Goal: Task Accomplishment & Management: Use online tool/utility

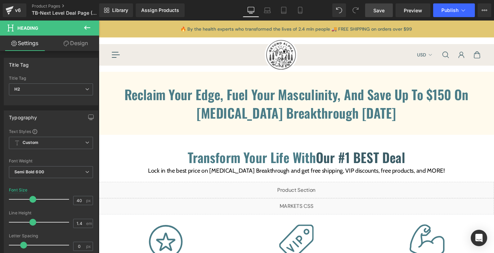
click at [374, 11] on span "Save" at bounding box center [378, 10] width 11 height 7
click at [24, 9] on link "v6" at bounding box center [15, 10] width 24 height 14
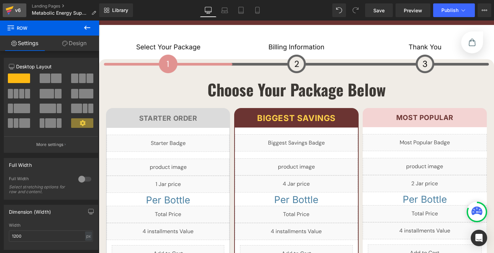
click at [20, 8] on div "v6" at bounding box center [18, 10] width 9 height 9
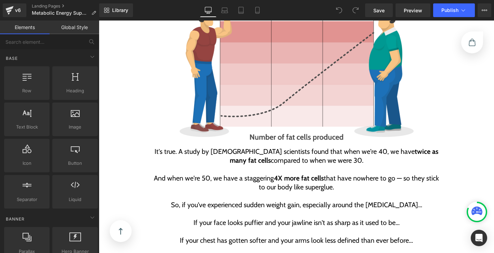
scroll to position [885, 0]
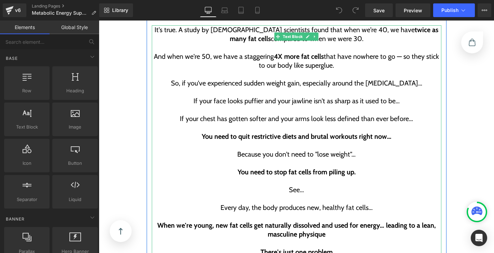
click at [292, 150] on p "Because you don't need to "lose weight"..." at bounding box center [296, 154] width 289 height 9
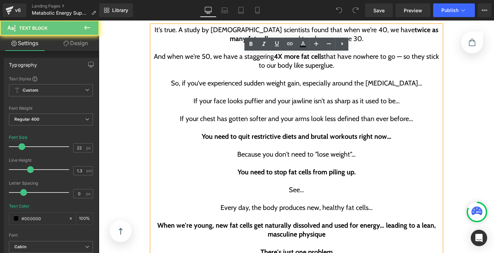
click at [289, 150] on p "Because you don't need to "lose weight"..." at bounding box center [296, 154] width 289 height 9
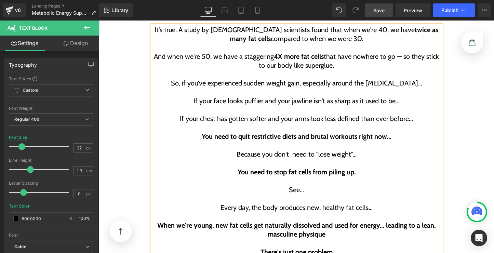
click at [375, 10] on span "Save" at bounding box center [378, 10] width 11 height 7
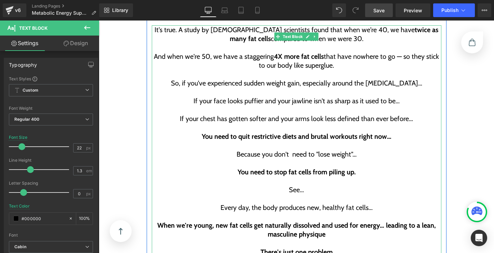
click at [293, 150] on p "Because you don't need to "lose weight"..." at bounding box center [296, 154] width 289 height 9
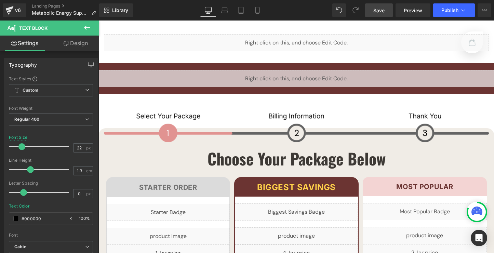
scroll to position [3865, 0]
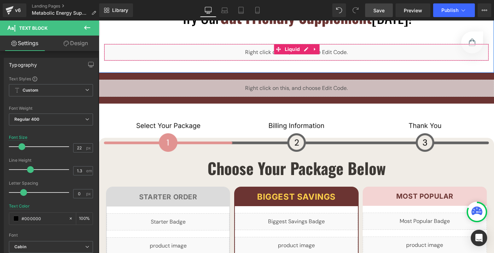
click at [308, 44] on div "Liquid" at bounding box center [296, 52] width 385 height 17
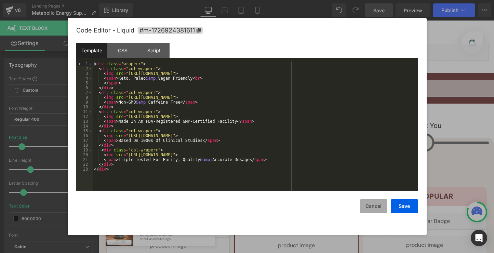
drag, startPoint x: 362, startPoint y: 209, endPoint x: 263, endPoint y: 189, distance: 100.8
click at [362, 209] on button "Cancel" at bounding box center [373, 206] width 27 height 14
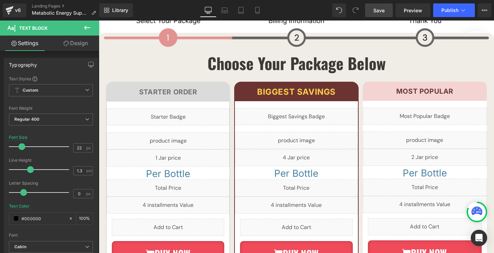
scroll to position [3987, 0]
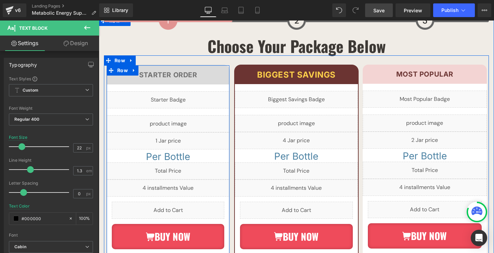
click at [179, 69] on div "Starter Order Heading Row Liquid Liquid Liquid Per Bottle Heading Liquid Liquid…" at bounding box center [168, 176] width 123 height 222
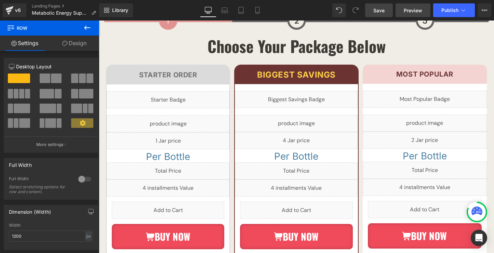
click at [415, 8] on span "Preview" at bounding box center [412, 10] width 18 height 7
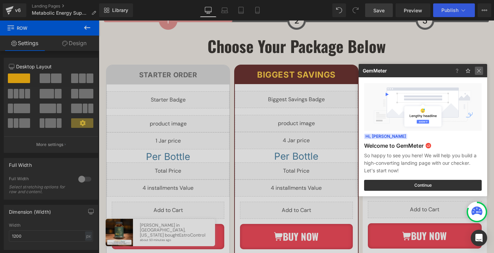
click at [0, 0] on img at bounding box center [0, 0] width 0 height 0
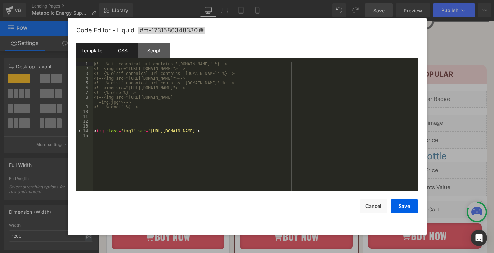
click at [119, 47] on div "CSS" at bounding box center [122, 50] width 31 height 15
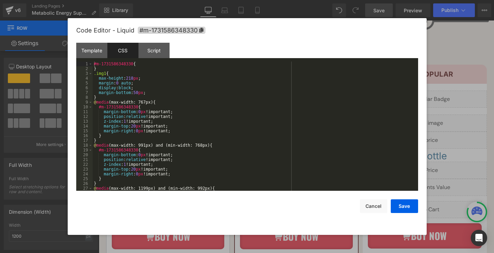
click at [155, 95] on div "#m-1731586348330 { } .img1 { max-height : 218 px ; margin : 0 auto ; display : …" at bounding box center [254, 130] width 322 height 139
click at [154, 93] on div "#m-1731586348330 { } .img1 { max-height : 218 px ; margin : 0 auto ; display : …" at bounding box center [254, 130] width 322 height 139
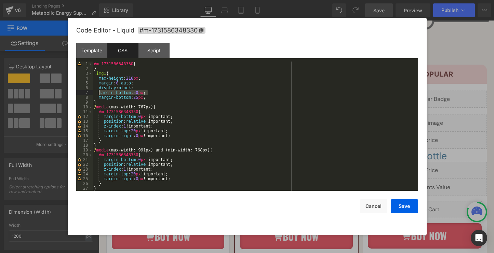
drag, startPoint x: 140, startPoint y: 93, endPoint x: 95, endPoint y: 93, distance: 44.8
click at [95, 93] on div "#m-1731586348330 { } .img1 { max-height : 218 px ; margin : 0 auto ; display : …" at bounding box center [254, 130] width 322 height 139
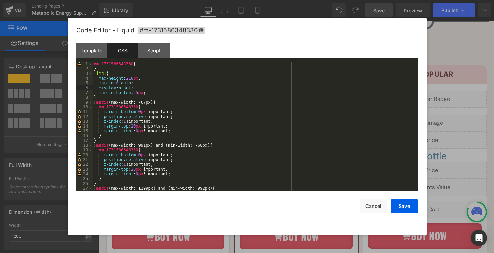
click at [154, 94] on div "#m-1731586348330 { } .img1 { max-height : 218 px ; margin : 0 auto ; display : …" at bounding box center [254, 130] width 322 height 139
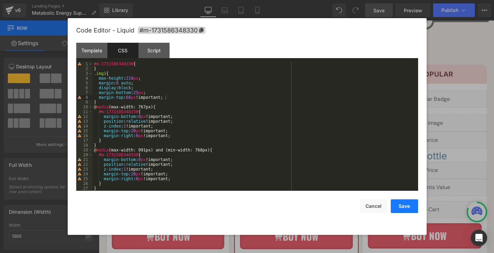
click at [407, 205] on button "Save" at bounding box center [403, 206] width 27 height 14
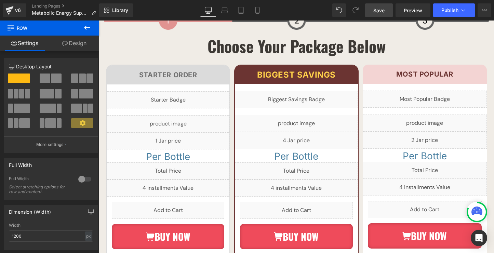
click at [381, 15] on link "Save" at bounding box center [379, 10] width 28 height 14
click at [404, 11] on span "Preview" at bounding box center [412, 10] width 18 height 7
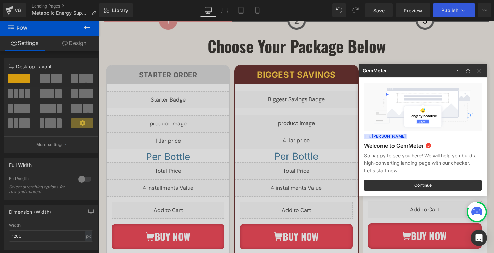
click at [212, 98] on div at bounding box center [247, 126] width 494 height 253
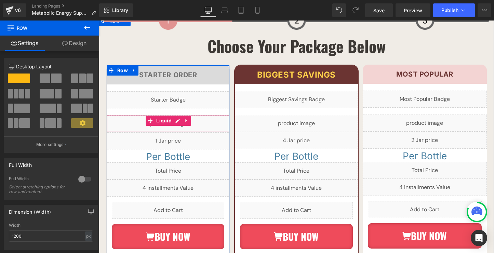
click at [179, 115] on div "Liquid" at bounding box center [168, 123] width 123 height 17
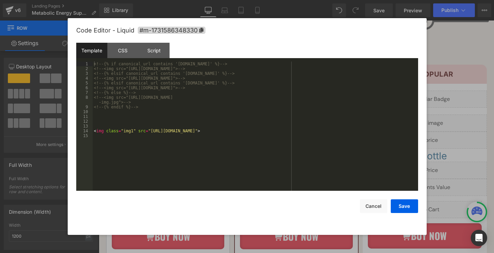
click at [124, 60] on div "Template CSS Script Data" at bounding box center [247, 52] width 342 height 19
click at [124, 53] on div "CSS" at bounding box center [122, 50] width 31 height 15
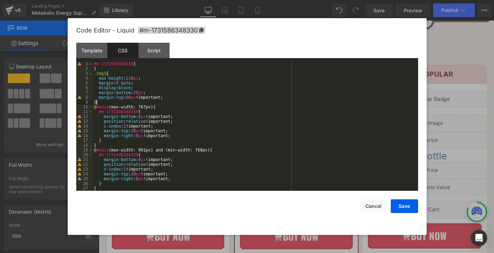
click at [133, 101] on div "#m-1731586348330 { } .img1 { max-height : 218 px ; margin : 0 auto ; display : …" at bounding box center [254, 130] width 322 height 139
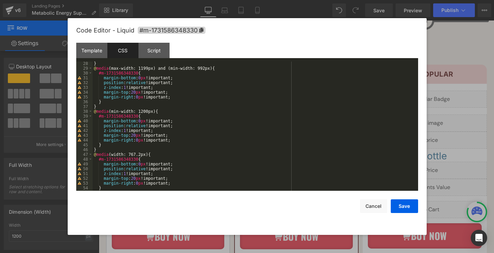
scroll to position [139, 0]
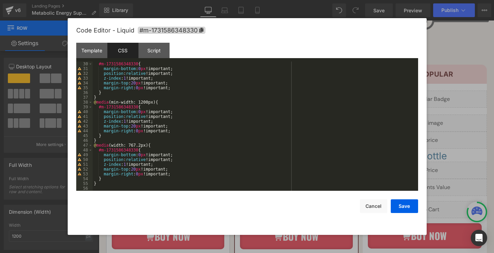
click at [138, 183] on div "#m-1731586348330 { margin-bottom : 0 px !important; position : relative !import…" at bounding box center [254, 130] width 322 height 139
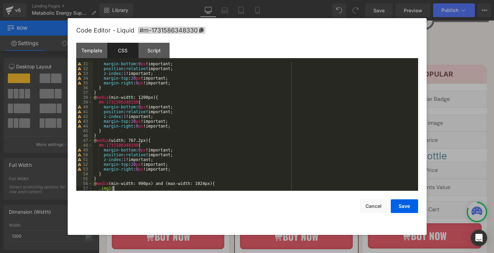
paste textarea
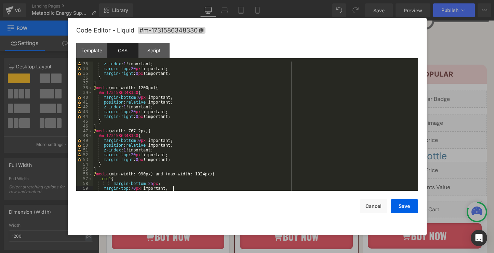
scroll to position [153, 0]
click at [161, 183] on div "z-index : 1 !important; margin-top : 20 px !important; margin-right : 0 px !imp…" at bounding box center [254, 130] width 322 height 139
click at [113, 184] on div "z-index : 1 !important; margin-top : 20 px !important; margin-right : 0 px !imp…" at bounding box center [254, 130] width 322 height 139
click at [401, 207] on button "Save" at bounding box center [403, 206] width 27 height 14
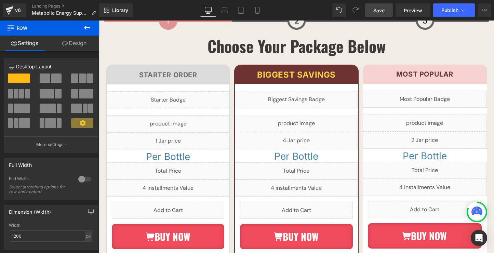
click at [384, 14] on span "Save" at bounding box center [378, 10] width 11 height 7
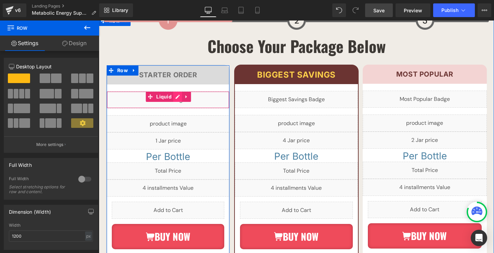
click at [179, 91] on div "Liquid" at bounding box center [168, 99] width 123 height 17
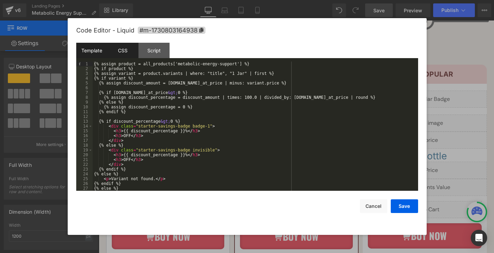
click at [129, 54] on div "CSS" at bounding box center [122, 50] width 31 height 15
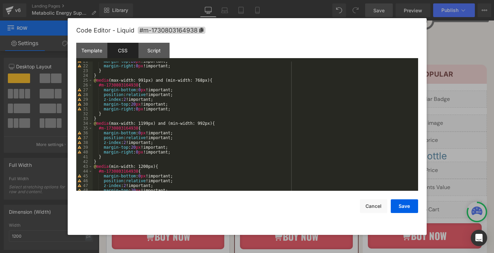
scroll to position [163, 0]
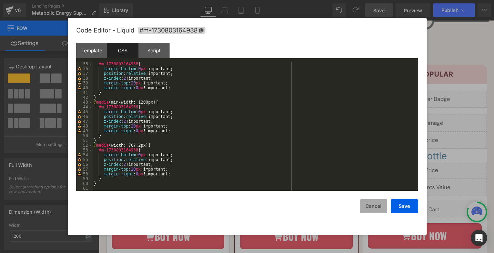
click at [376, 207] on button "Cancel" at bounding box center [373, 206] width 27 height 14
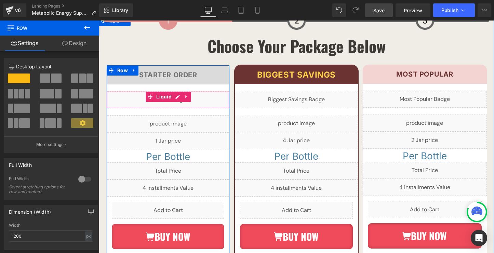
click at [178, 91] on div "Liquid" at bounding box center [168, 99] width 123 height 17
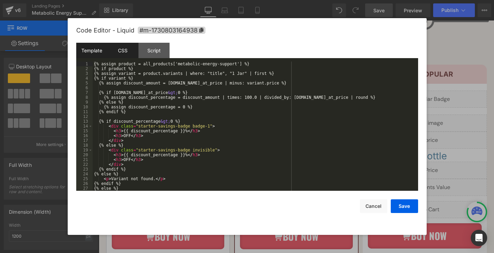
click at [127, 55] on div "CSS" at bounding box center [122, 50] width 31 height 15
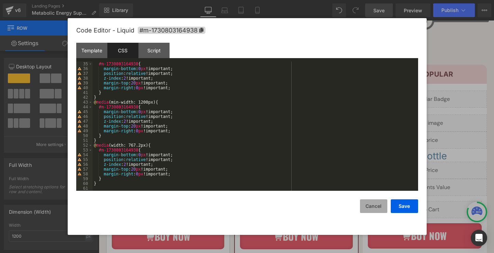
click at [373, 206] on button "Cancel" at bounding box center [373, 206] width 27 height 14
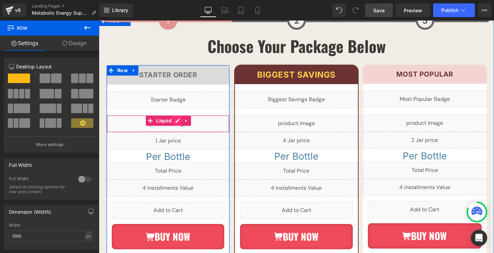
click at [180, 115] on div "Liquid" at bounding box center [168, 123] width 123 height 17
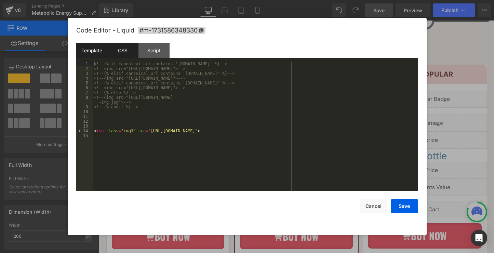
click at [131, 51] on div "CSS" at bounding box center [122, 50] width 31 height 15
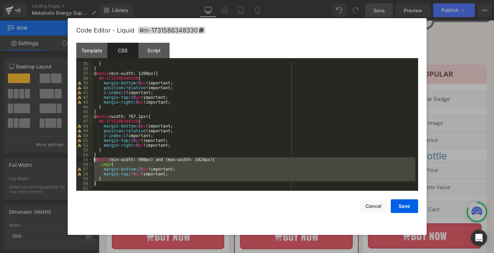
drag, startPoint x: 109, startPoint y: 183, endPoint x: 93, endPoint y: 162, distance: 26.6
click at [93, 162] on div "} } @ media (min-width: 1200px) { #m-1731586348330 { margin-bottom : 0 px !impo…" at bounding box center [254, 130] width 322 height 139
click at [142, 169] on div "} } @ media (min-width: 1200px) { #m-1731586348330 { margin-bottom : 0 px !impo…" at bounding box center [254, 130] width 322 height 139
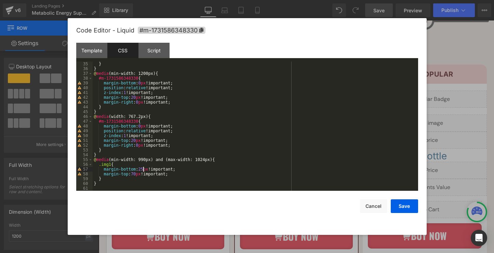
click at [144, 169] on div "} } @ media (min-width: 1200px) { #m-1731586348330 { margin-bottom : 0 px !impo…" at bounding box center [254, 130] width 322 height 139
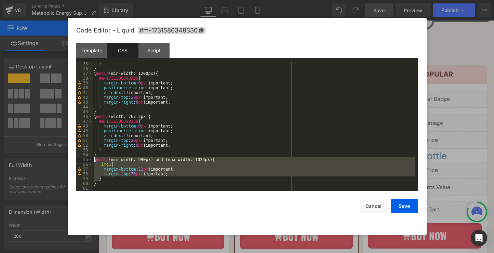
drag, startPoint x: 105, startPoint y: 178, endPoint x: 93, endPoint y: 160, distance: 22.2
click at [93, 160] on div "} } @ media (min-width: 1200px) { #m-1731586348330 { margin-bottom : 0 px !impo…" at bounding box center [254, 130] width 322 height 139
click at [403, 206] on button "Save" at bounding box center [403, 206] width 27 height 14
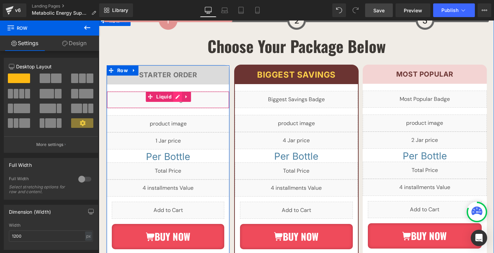
click at [180, 91] on div "Liquid" at bounding box center [168, 99] width 123 height 17
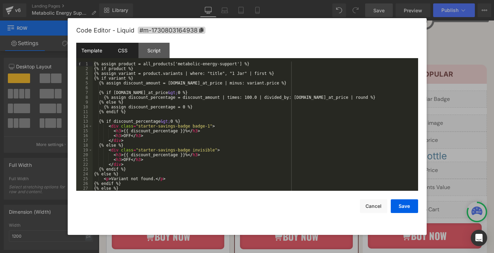
click at [128, 49] on div "CSS" at bounding box center [122, 50] width 31 height 15
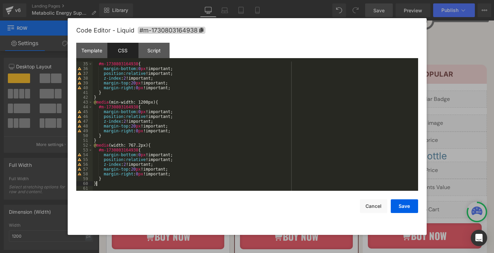
click at [129, 183] on div "#m-1730803164938 { margin-bottom : 0 px !important; position : relative !import…" at bounding box center [254, 130] width 322 height 139
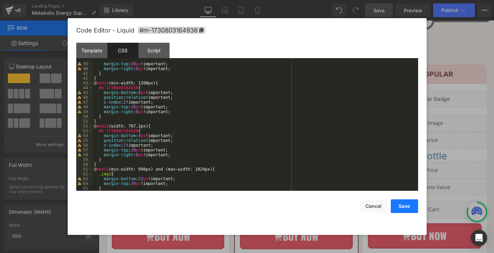
click at [402, 207] on button "Save" at bounding box center [403, 206] width 27 height 14
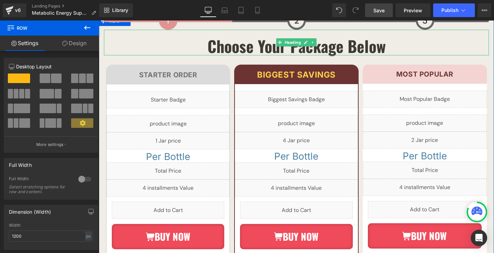
click at [381, 14] on link "Save" at bounding box center [379, 10] width 28 height 14
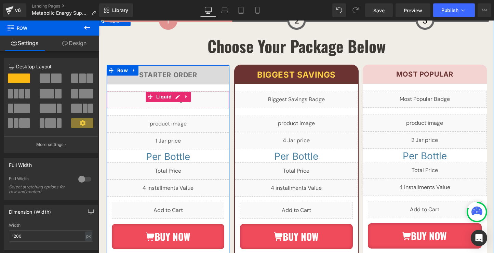
click at [180, 91] on div "Liquid" at bounding box center [168, 99] width 123 height 17
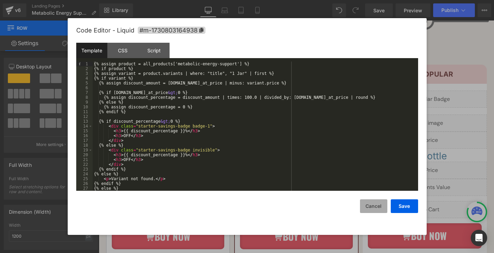
click at [371, 208] on button "Cancel" at bounding box center [373, 206] width 27 height 14
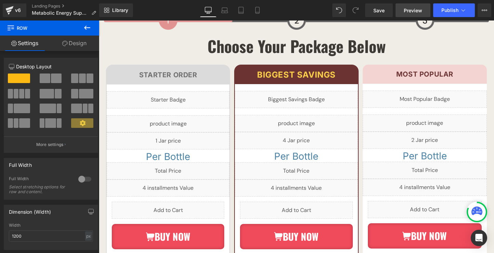
click at [406, 6] on link "Preview" at bounding box center [412, 10] width 35 height 14
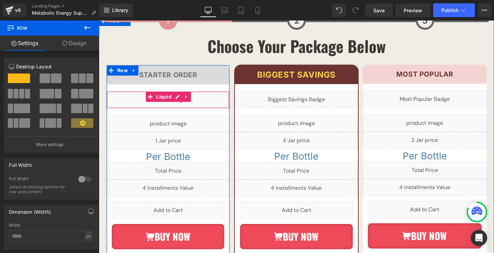
click at [180, 91] on div "Liquid" at bounding box center [168, 99] width 123 height 17
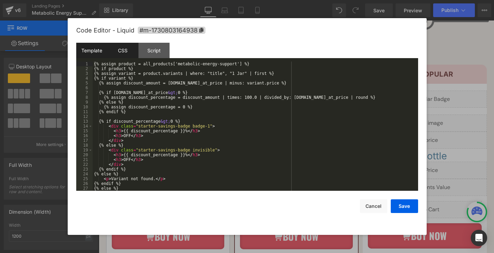
click at [131, 53] on div "CSS" at bounding box center [122, 50] width 31 height 15
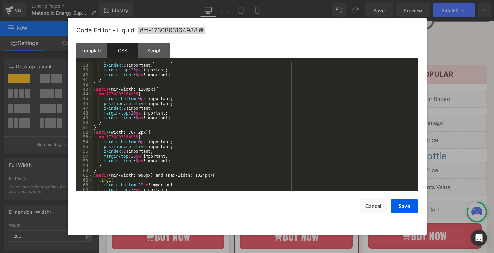
scroll to position [187, 0]
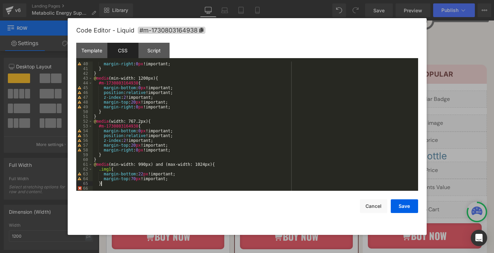
click at [156, 183] on div "margin-right : 0 px !important; } } @ media (min-width: 1200px) { #m-1730803164…" at bounding box center [254, 130] width 322 height 139
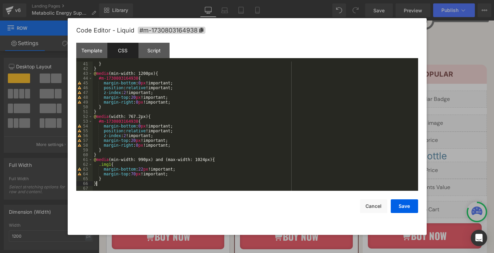
scroll to position [191, 0]
click at [403, 204] on button "Save" at bounding box center [403, 206] width 27 height 14
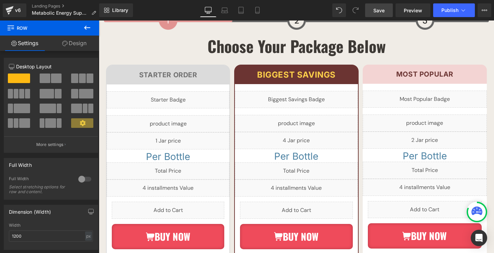
click at [383, 10] on span "Save" at bounding box center [378, 10] width 11 height 7
click at [321, 7] on div "Library Desktop Desktop Laptop Tablet Mobile Save Preview Publish Scheduled Vie…" at bounding box center [296, 10] width 395 height 14
click at [401, 13] on link "Preview" at bounding box center [412, 10] width 35 height 14
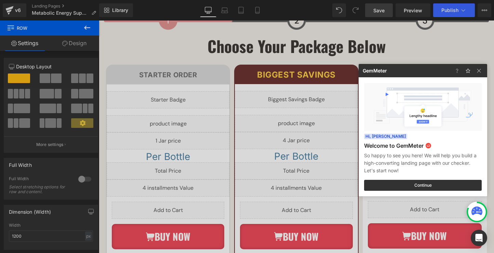
click at [440, 12] on div at bounding box center [247, 126] width 494 height 253
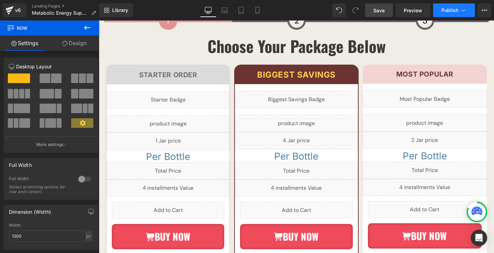
click at [445, 12] on span "Publish" at bounding box center [449, 10] width 17 height 5
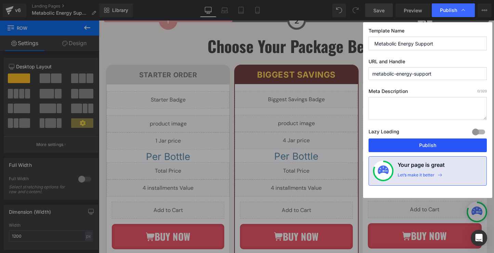
click at [427, 142] on button "Publish" at bounding box center [427, 145] width 118 height 14
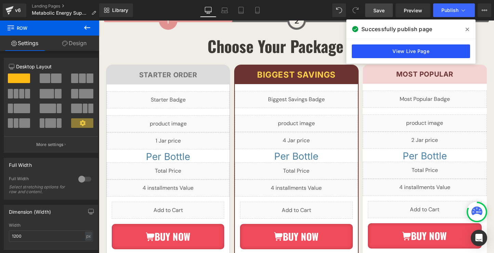
click at [366, 52] on link "View Live Page" at bounding box center [411, 51] width 118 height 14
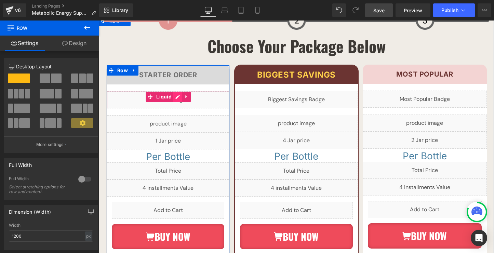
click at [175, 91] on div "Liquid" at bounding box center [168, 99] width 123 height 17
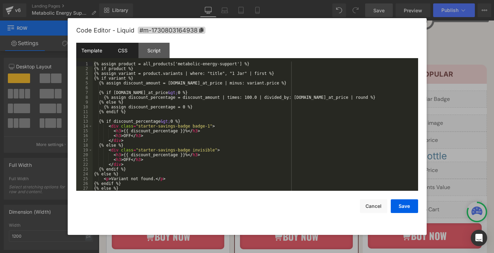
click at [132, 54] on div "CSS" at bounding box center [122, 50] width 31 height 15
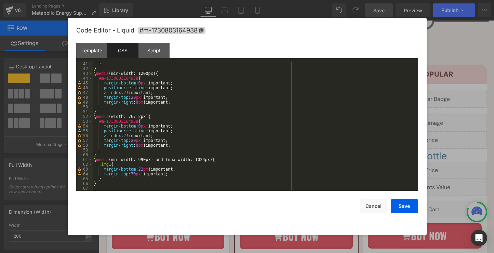
scroll to position [191, 0]
click at [127, 184] on div "} } @ media (min-width: 1200px) { #m-1730803164938 { margin-bottom : 0 px !impo…" at bounding box center [254, 130] width 322 height 139
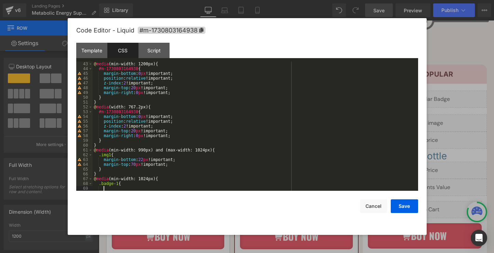
scroll to position [201, 0]
paste textarea
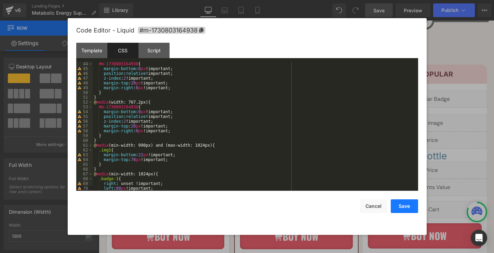
click at [401, 208] on button "Save" at bounding box center [403, 206] width 27 height 14
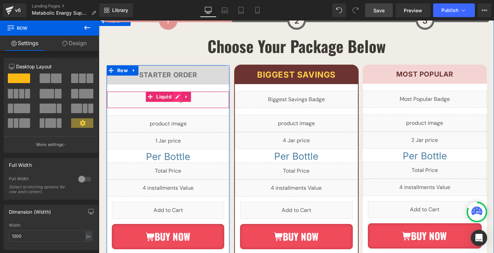
click at [176, 91] on div "Liquid" at bounding box center [168, 99] width 123 height 17
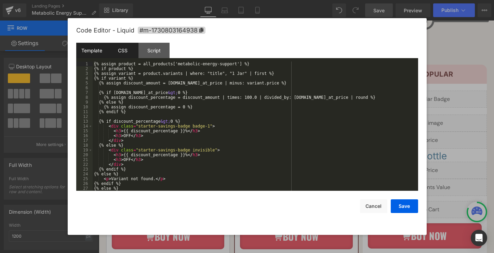
click at [128, 50] on div "CSS" at bounding box center [122, 50] width 31 height 15
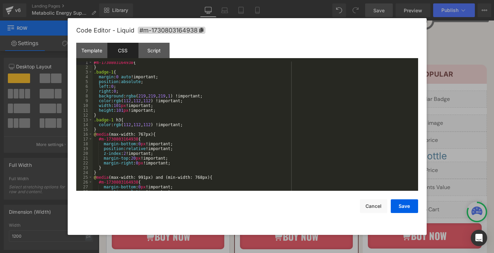
scroll to position [220, 0]
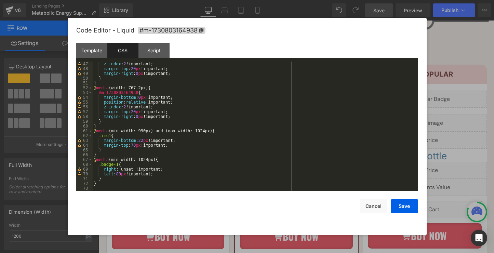
click at [156, 180] on div "z-index : 2 !important; margin-top : 20 px !important; margin-right : 0 px !imp…" at bounding box center [254, 130] width 322 height 139
click at [410, 208] on button "Save" at bounding box center [403, 206] width 27 height 14
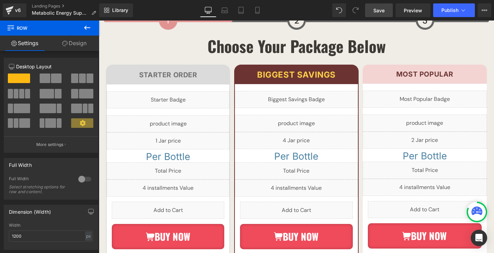
click at [387, 13] on link "Save" at bounding box center [379, 10] width 28 height 14
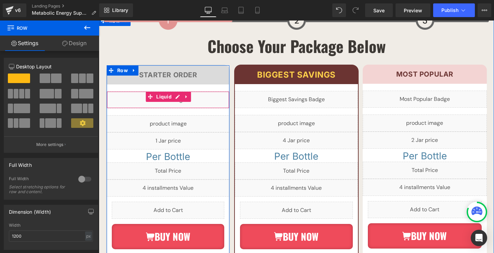
click at [181, 91] on div "Liquid" at bounding box center [168, 99] width 123 height 17
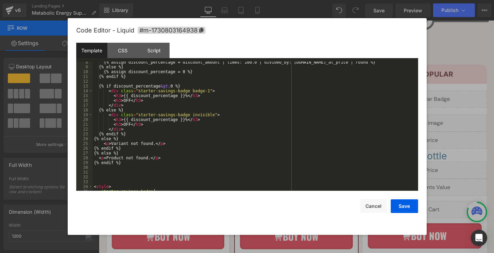
scroll to position [153, 0]
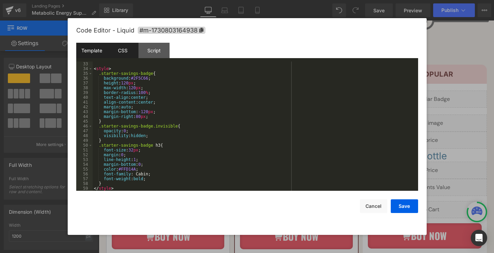
click at [126, 55] on div "CSS" at bounding box center [122, 50] width 31 height 15
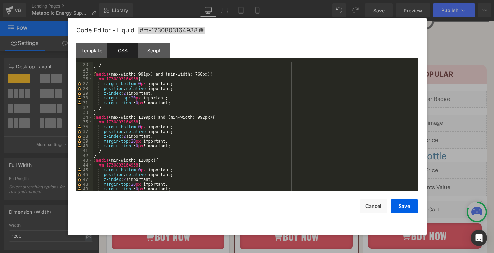
scroll to position [105, 0]
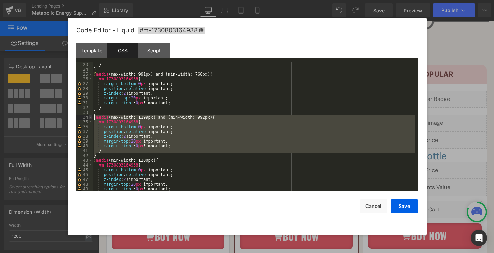
drag, startPoint x: 106, startPoint y: 155, endPoint x: 91, endPoint y: 119, distance: 38.8
click at [91, 119] on pre "22 23 24 25 26 27 28 29 30 31 32 33 34 35 36 37 38 39 40 41 42 43 44 45 46 47 4…" at bounding box center [247, 125] width 342 height 129
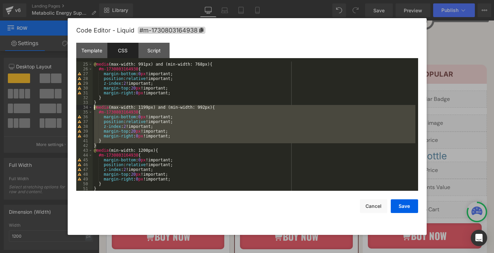
scroll to position [220, 0]
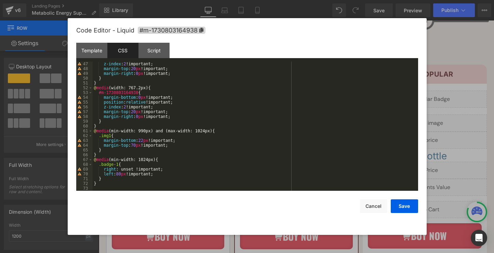
click at [121, 189] on div "z-index : 2 !important; margin-top : 20 px !important; margin-right : 0 px !imp…" at bounding box center [254, 130] width 322 height 139
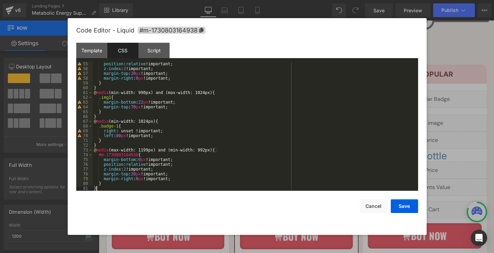
scroll to position [258, 0]
click at [151, 150] on div "position : relative !important; z-index : 2 !important; margin-top : 20 px !imp…" at bounding box center [254, 130] width 322 height 139
click at [206, 151] on div "position : relative !important; z-index : 2 !important; margin-top : 20 px !imp…" at bounding box center [254, 130] width 322 height 139
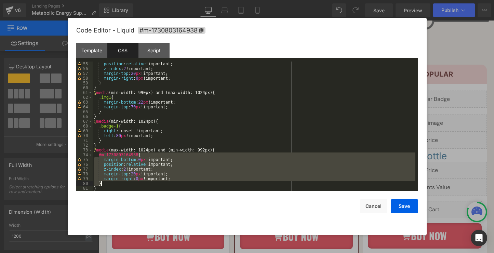
drag, startPoint x: 98, startPoint y: 154, endPoint x: 138, endPoint y: 184, distance: 49.8
click at [138, 184] on div "position : relative !important; z-index : 2 !important; margin-top : 20 px !imp…" at bounding box center [254, 130] width 322 height 139
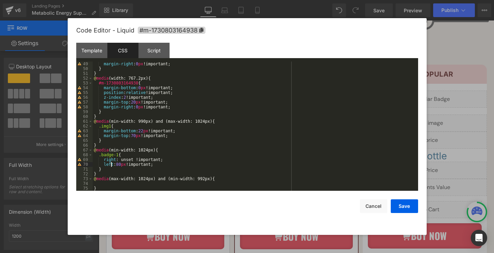
drag, startPoint x: 111, startPoint y: 167, endPoint x: 108, endPoint y: 163, distance: 4.6
click at [108, 163] on div "margin-right : 0 px !important; } } @ media (width: 767.2px) { #m-1730803164938…" at bounding box center [254, 130] width 322 height 139
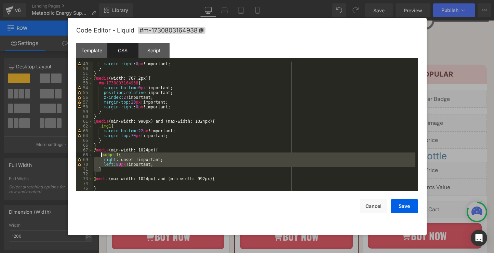
drag, startPoint x: 106, startPoint y: 170, endPoint x: 100, endPoint y: 156, distance: 15.3
click at [100, 156] on div "margin-right : 0 px !important; } } @ media (width: 767.2px) { #m-1730803164938…" at bounding box center [254, 130] width 322 height 139
click at [109, 184] on div "margin-right : 0 px !important; } } @ media (width: 767.2px) { #m-1730803164938…" at bounding box center [254, 130] width 322 height 139
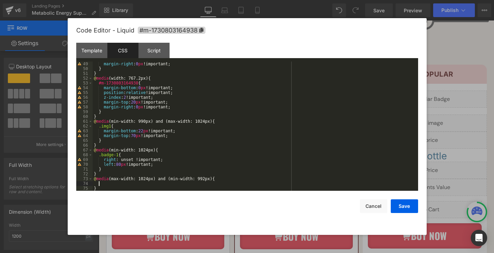
paste textarea
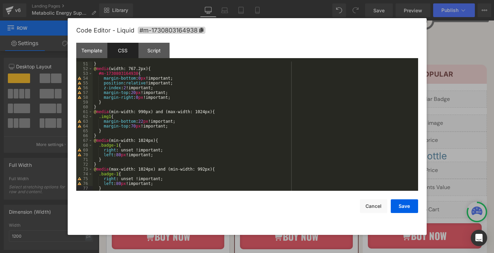
click at [121, 183] on div "} @ media (width: 767.2px) { #m-1730803164938 { margin-bottom : 0 px !important…" at bounding box center [254, 130] width 322 height 139
click at [406, 206] on button "Save" at bounding box center [403, 206] width 27 height 14
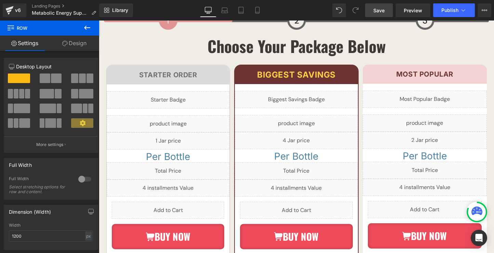
click at [380, 14] on link "Save" at bounding box center [379, 10] width 28 height 14
click at [406, 10] on span "Preview" at bounding box center [412, 10] width 18 height 7
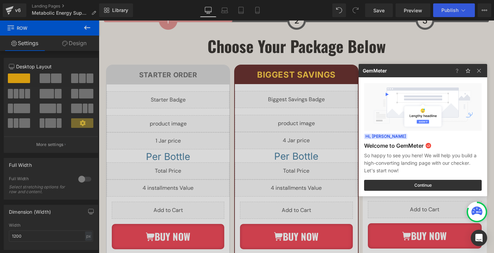
drag, startPoint x: 180, startPoint y: 85, endPoint x: 81, endPoint y: 71, distance: 99.7
click at [180, 85] on div at bounding box center [247, 126] width 494 height 253
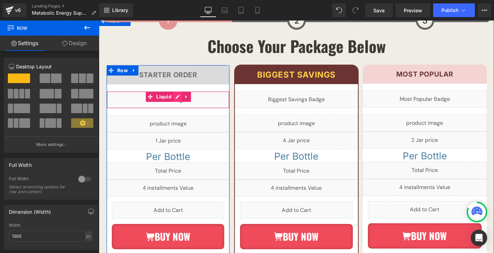
click at [180, 91] on div "Liquid" at bounding box center [168, 99] width 123 height 17
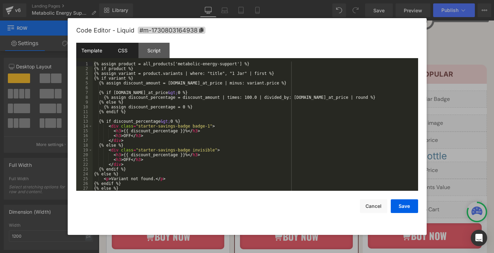
click at [134, 58] on div "CSS" at bounding box center [122, 50] width 31 height 15
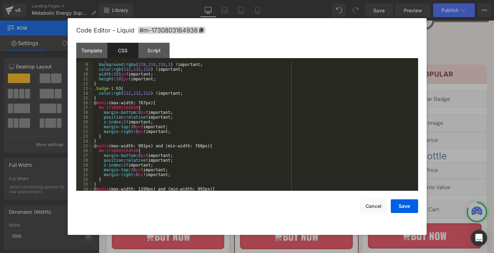
scroll to position [249, 0]
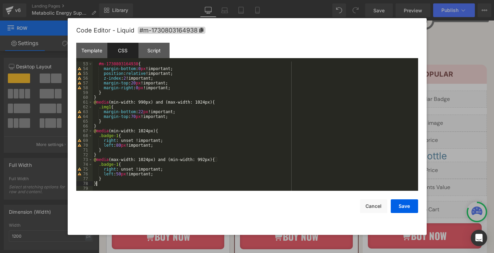
click at [140, 184] on div "#m-1730803164938 { margin-bottom : 0 px !important; position : relative !import…" at bounding box center [254, 130] width 322 height 139
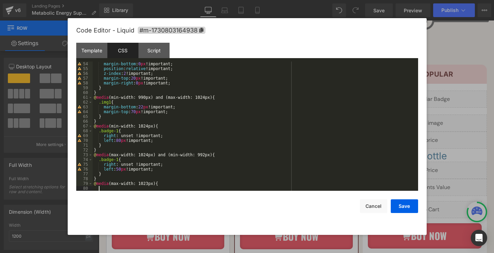
paste textarea
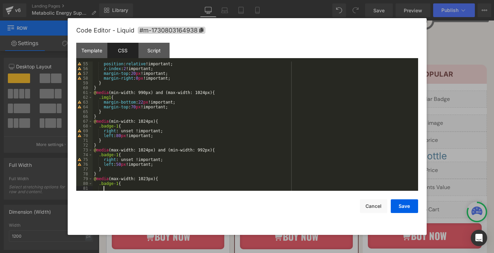
scroll to position [258, 0]
click at [189, 186] on div "position : relative !important; z-index : 2 !important; margin-top : 20 px !imp…" at bounding box center [254, 130] width 322 height 139
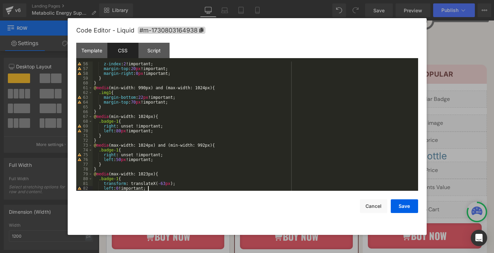
scroll to position [268, 0]
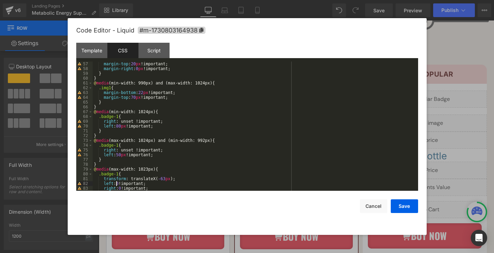
click at [117, 184] on div "margin-top : 20 px !important; margin-right : 0 px !important; } } @ media (min…" at bounding box center [254, 130] width 322 height 139
click at [410, 205] on button "Save" at bounding box center [403, 206] width 27 height 14
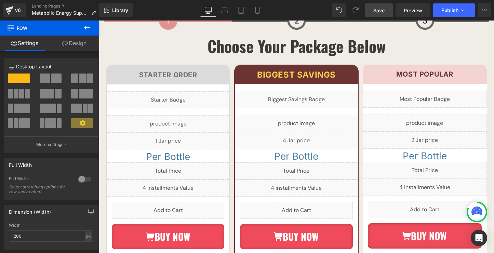
click at [382, 14] on link "Save" at bounding box center [379, 10] width 28 height 14
click at [443, 15] on button "Publish" at bounding box center [454, 10] width 42 height 14
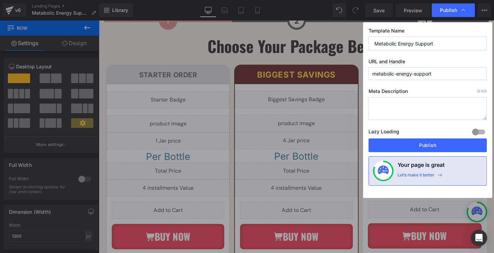
click at [431, 138] on div "Lazy Loading Build Upgrade plan to unlock" at bounding box center [427, 132] width 118 height 11
drag, startPoint x: 433, startPoint y: 147, endPoint x: 223, endPoint y: 212, distance: 219.2
click at [433, 147] on button "Publish" at bounding box center [427, 145] width 118 height 14
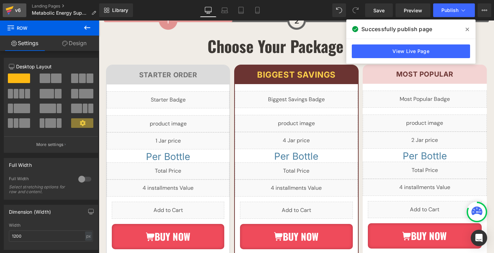
click at [15, 13] on div "v6" at bounding box center [18, 10] width 9 height 9
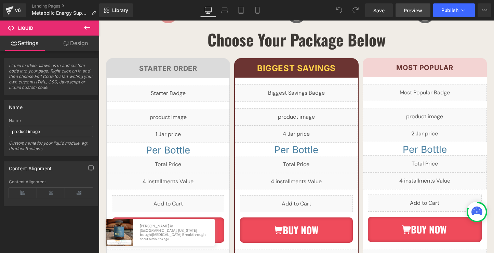
click at [401, 9] on link "Preview" at bounding box center [412, 10] width 35 height 14
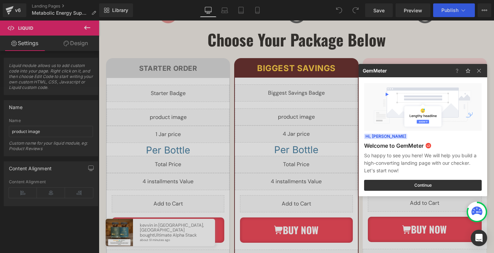
click at [47, 8] on div at bounding box center [247, 126] width 494 height 253
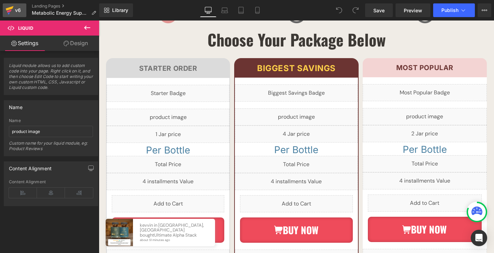
click at [20, 11] on div "v6" at bounding box center [18, 10] width 9 height 9
